Goal: Navigation & Orientation: Find specific page/section

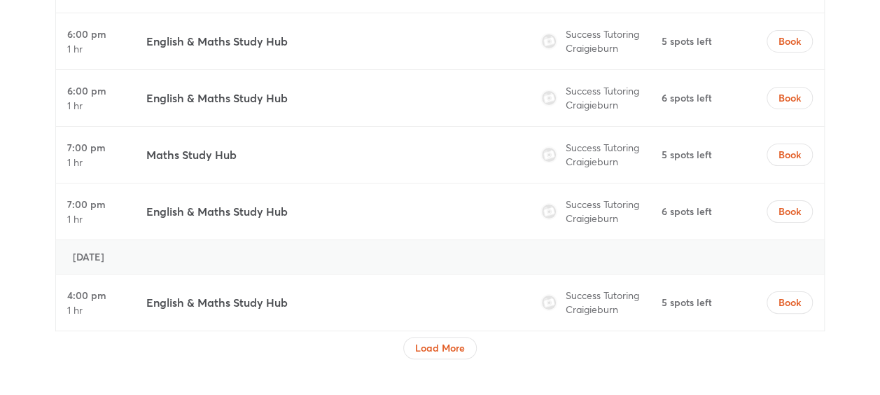
scroll to position [5320, 0]
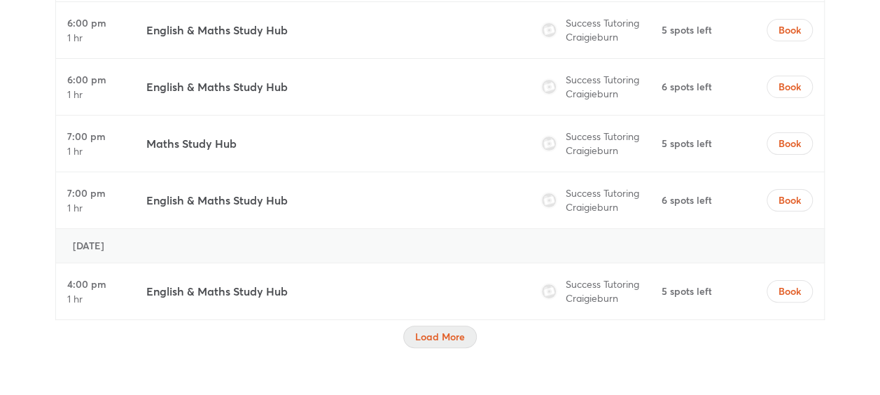
click at [459, 330] on span "Load More" at bounding box center [440, 337] width 50 height 14
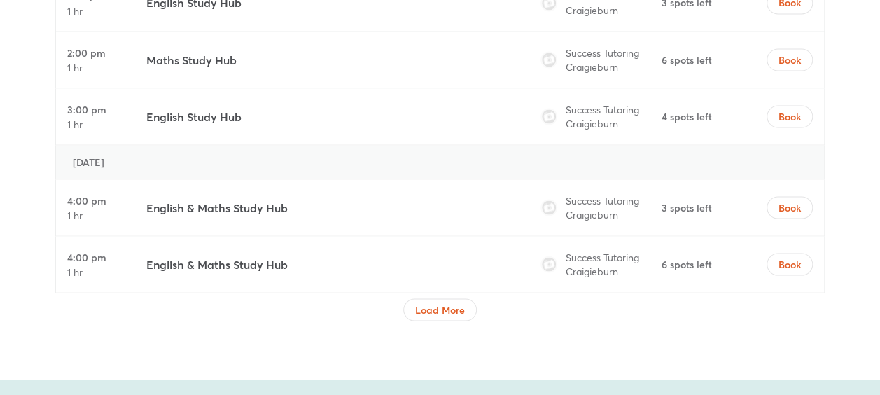
scroll to position [6580, 0]
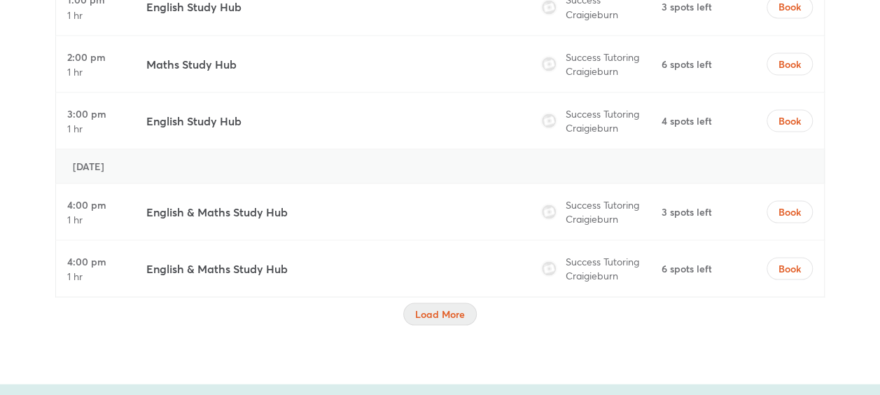
click at [447, 307] on span "Load More" at bounding box center [440, 314] width 50 height 14
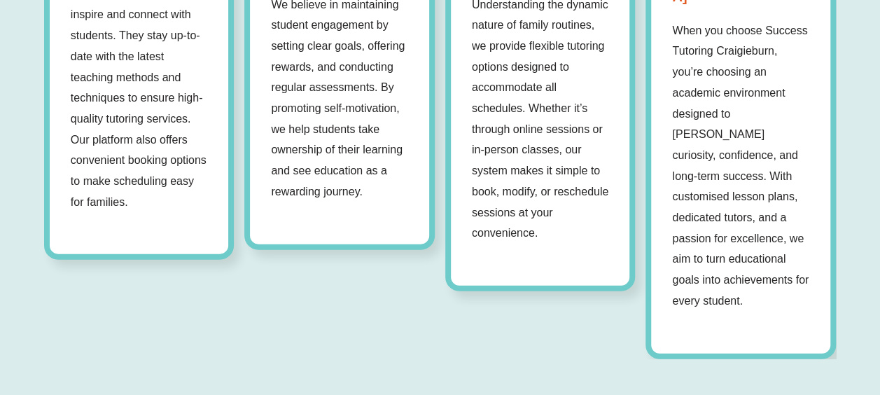
scroll to position [1400, 0]
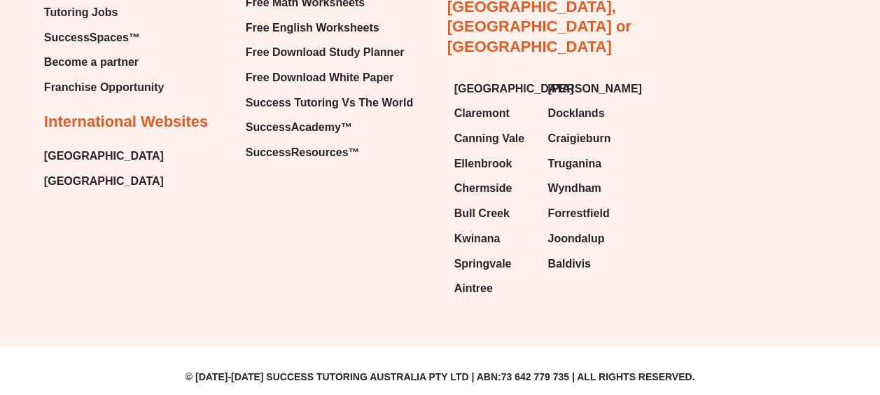
scroll to position [7436, 0]
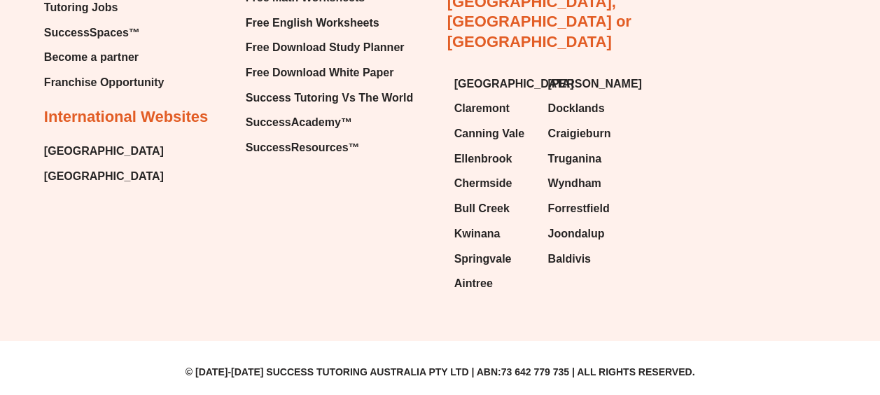
click at [71, 187] on span "[GEOGRAPHIC_DATA]" at bounding box center [104, 176] width 120 height 21
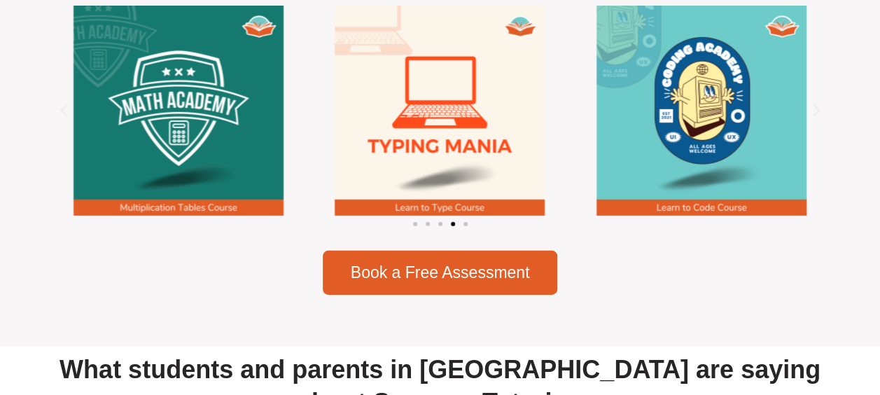
scroll to position [1976, 0]
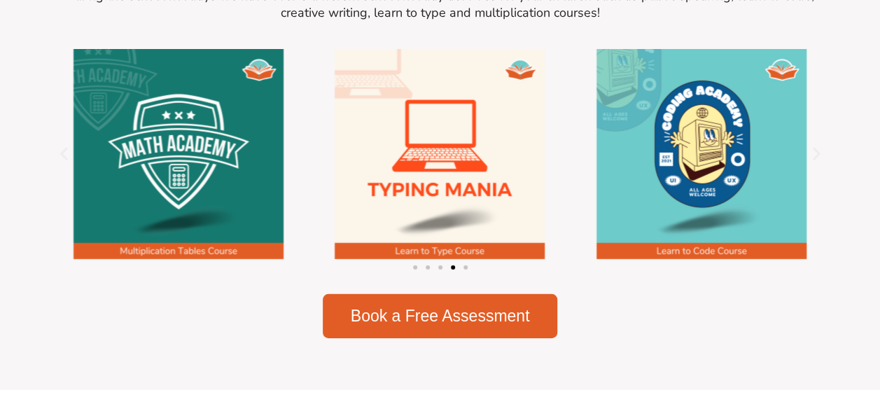
click at [60, 161] on icon "Previous slide" at bounding box center [63, 154] width 17 height 17
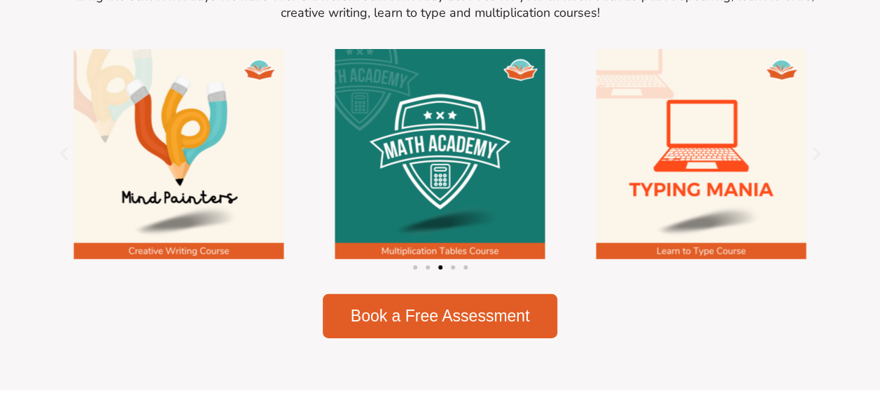
click at [60, 161] on icon "Previous slide" at bounding box center [63, 154] width 17 height 17
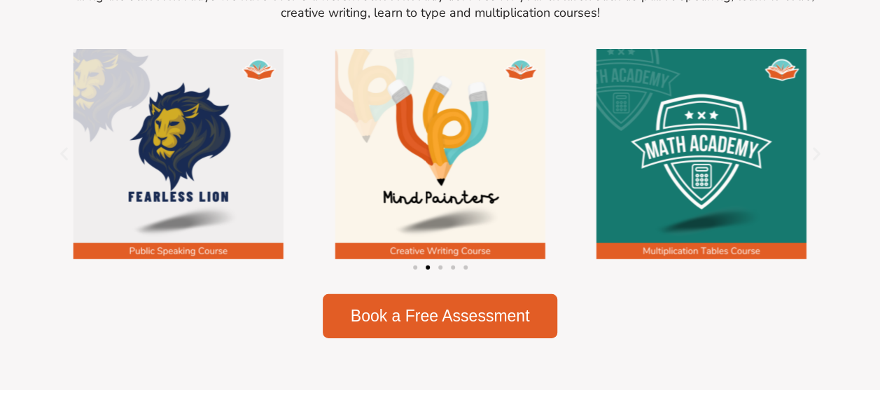
click at [60, 161] on icon "Previous slide" at bounding box center [63, 154] width 17 height 17
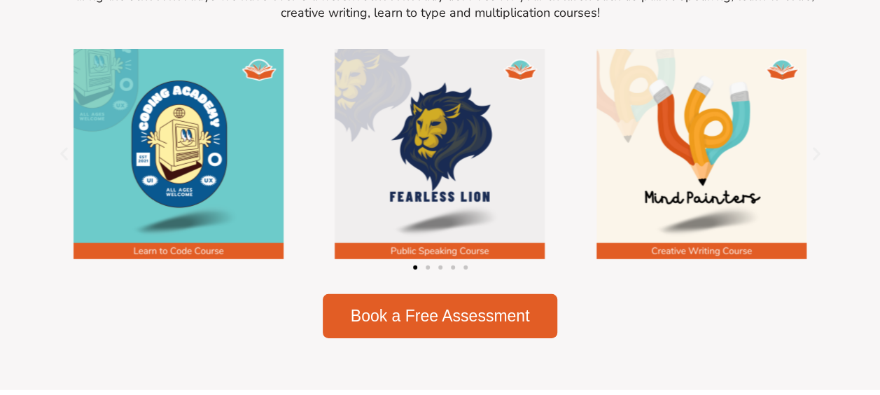
click at [60, 161] on icon "Previous slide" at bounding box center [63, 154] width 17 height 17
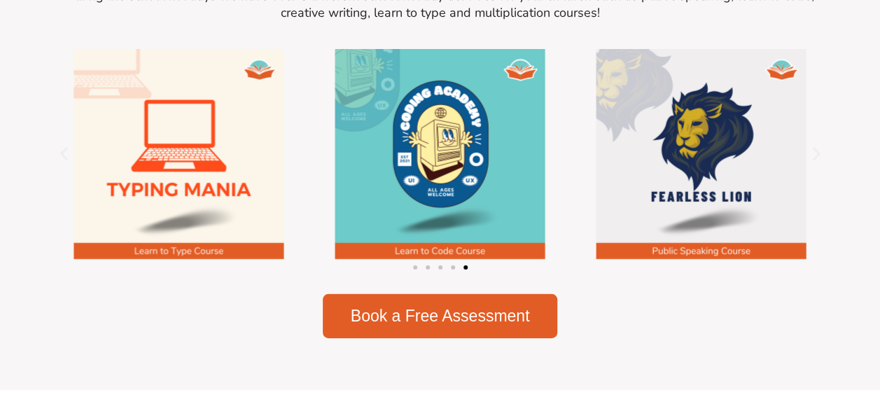
click at [60, 161] on icon "Previous slide" at bounding box center [63, 154] width 17 height 17
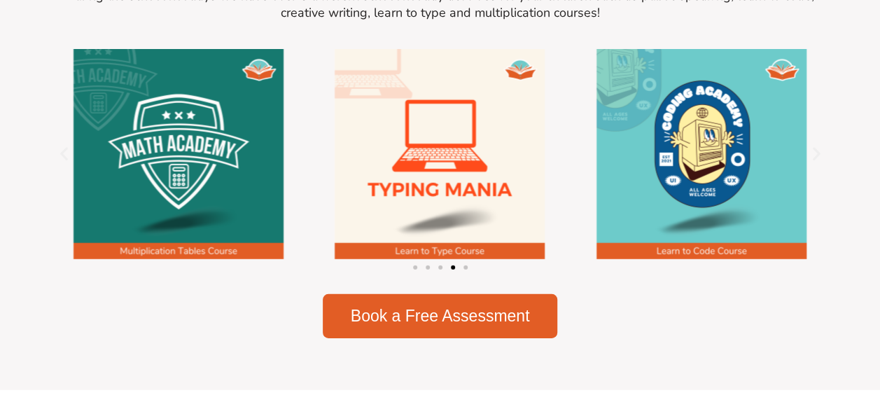
click at [62, 160] on icon "Previous slide" at bounding box center [63, 154] width 17 height 17
